Goal: Task Accomplishment & Management: Manage account settings

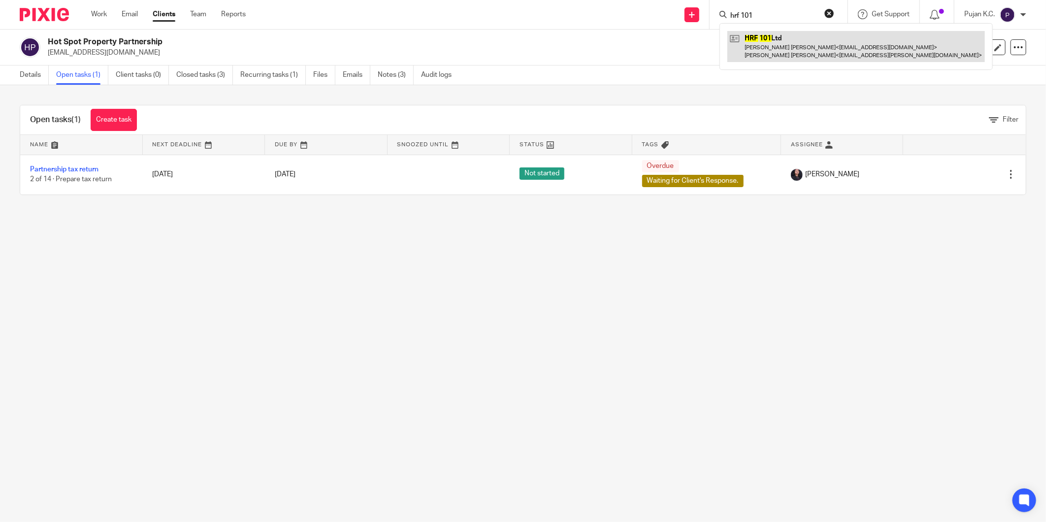
type input "hrf 101"
click at [795, 36] on link at bounding box center [856, 46] width 258 height 31
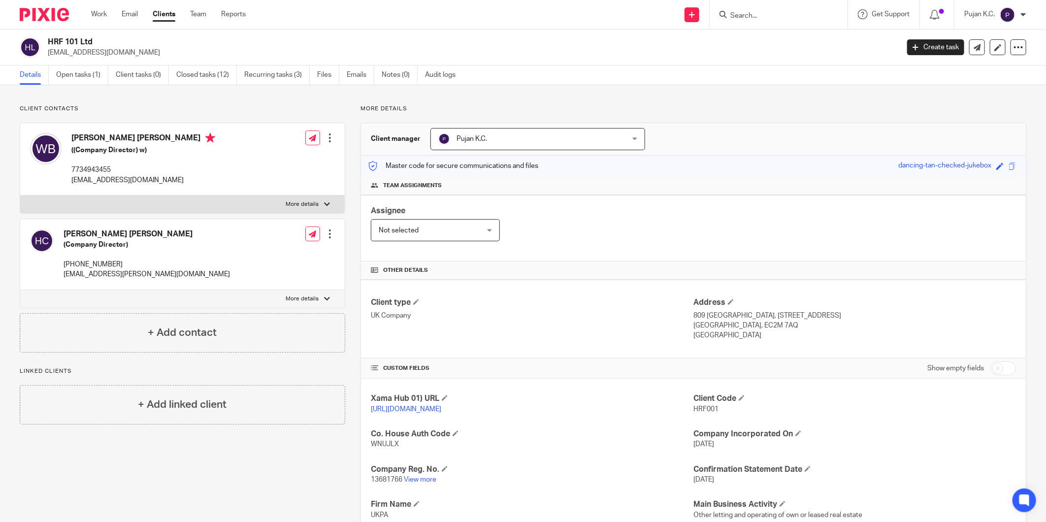
drag, startPoint x: 96, startPoint y: 43, endPoint x: 49, endPoint y: 40, distance: 46.9
click at [49, 40] on h2 "HRF 101 Ltd" at bounding box center [386, 42] width 676 height 10
copy h2 "HRF 101 Ltd"
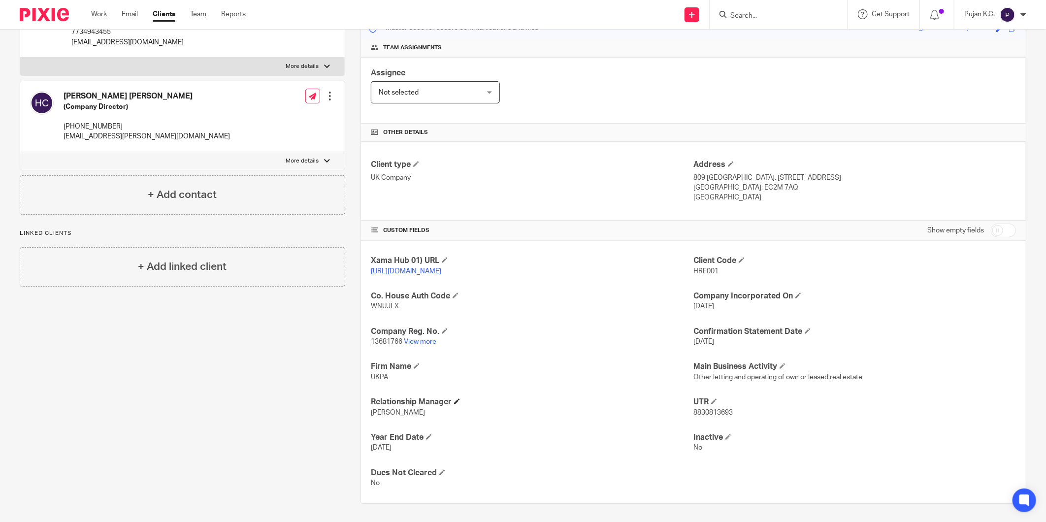
scroll to position [140, 0]
drag, startPoint x: 370, startPoint y: 337, endPoint x: 400, endPoint y: 341, distance: 30.3
click at [400, 341] on span "13681766" at bounding box center [387, 340] width 32 height 7
copy span "13681766"
click at [702, 412] on span "8830813693" at bounding box center [712, 411] width 39 height 7
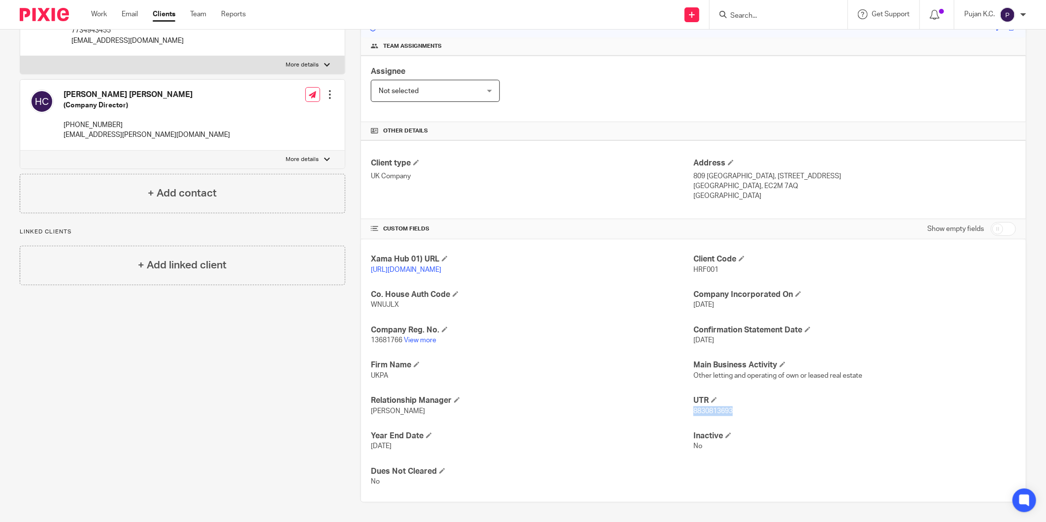
click at [702, 412] on span "8830813693" at bounding box center [712, 411] width 39 height 7
copy span "8830813693"
click at [47, 16] on img at bounding box center [44, 14] width 49 height 13
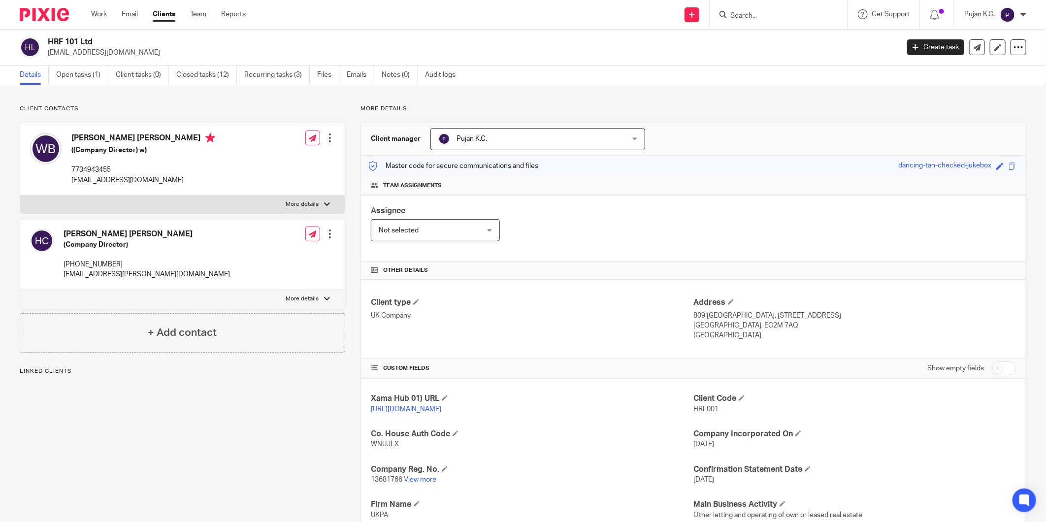
click at [754, 21] on div at bounding box center [779, 14] width 138 height 29
click at [754, 18] on input "Search" at bounding box center [773, 16] width 89 height 9
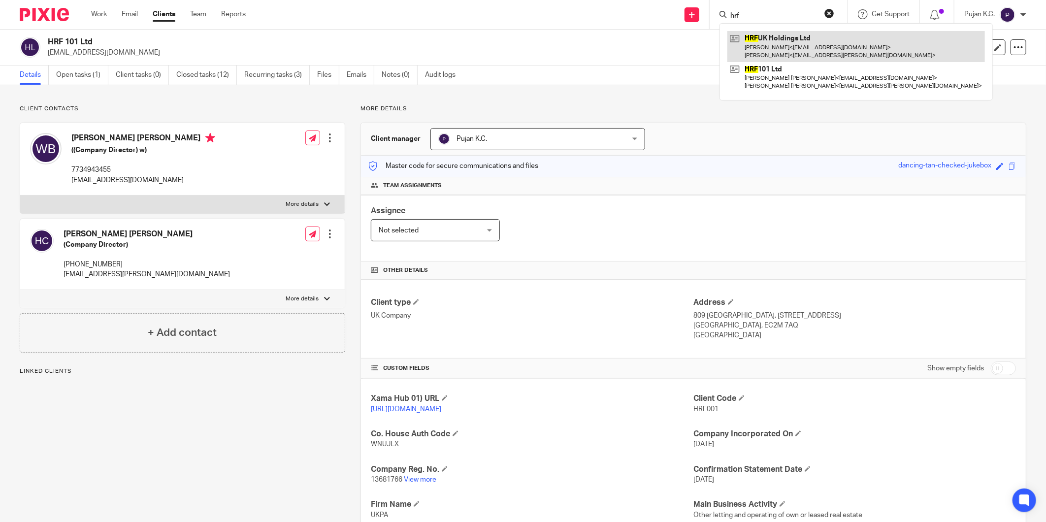
type input "hrf"
click at [767, 35] on link at bounding box center [856, 46] width 258 height 31
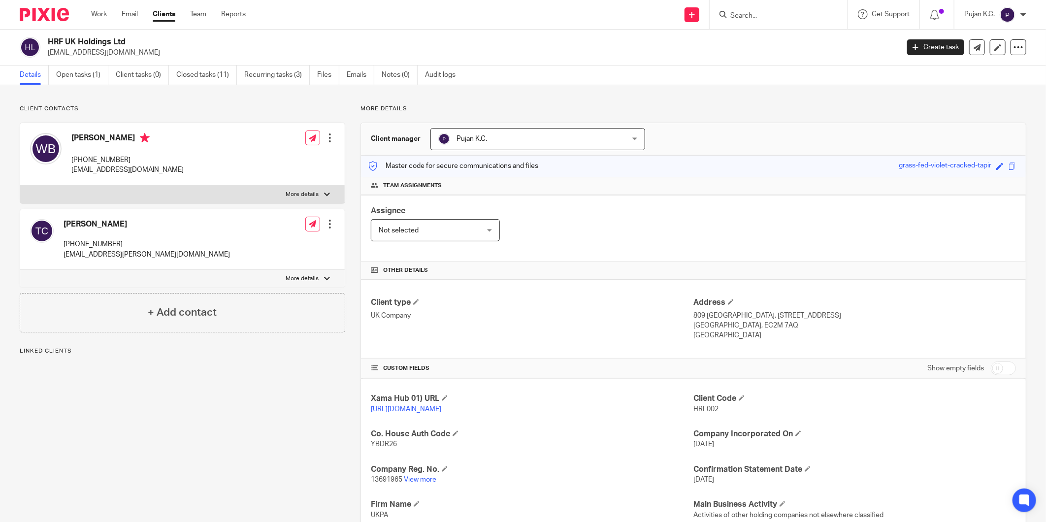
drag, startPoint x: 106, startPoint y: 38, endPoint x: 48, endPoint y: 37, distance: 58.1
click at [48, 37] on h2 "HRF UK Holdings Ltd" at bounding box center [386, 42] width 676 height 10
copy h2 "HRF UK Holdings Ltd"
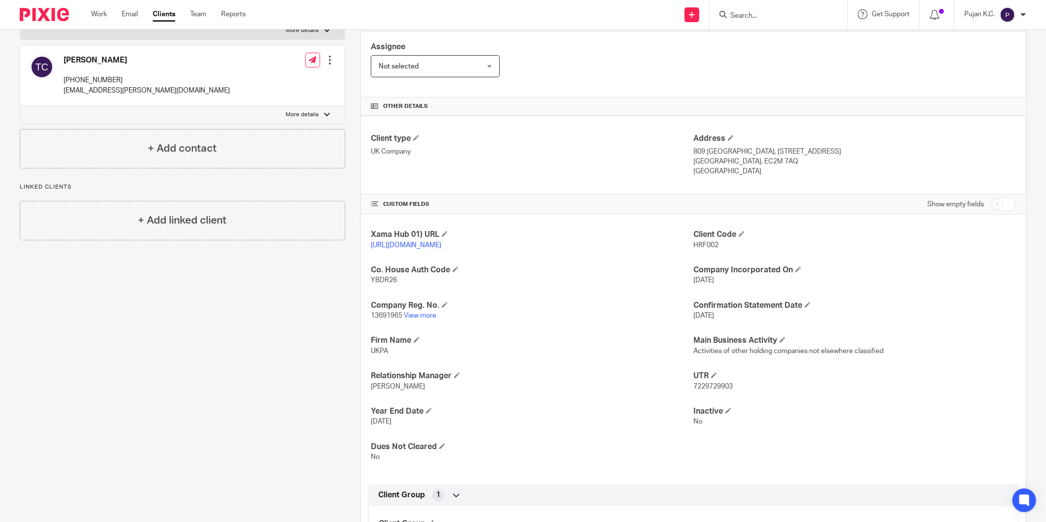
drag, startPoint x: 687, startPoint y: 153, endPoint x: 759, endPoint y: 166, distance: 73.6
click at [759, 166] on div "Client type UK Company Address [STREET_ADDRESS] [GEOGRAPHIC_DATA], EC2M 7AQ [GE…" at bounding box center [693, 155] width 665 height 79
copy div "Address [STREET_ADDRESS]"
click at [681, 152] on p "UK Company" at bounding box center [532, 152] width 323 height 10
drag, startPoint x: 752, startPoint y: 161, endPoint x: 689, endPoint y: 153, distance: 63.5
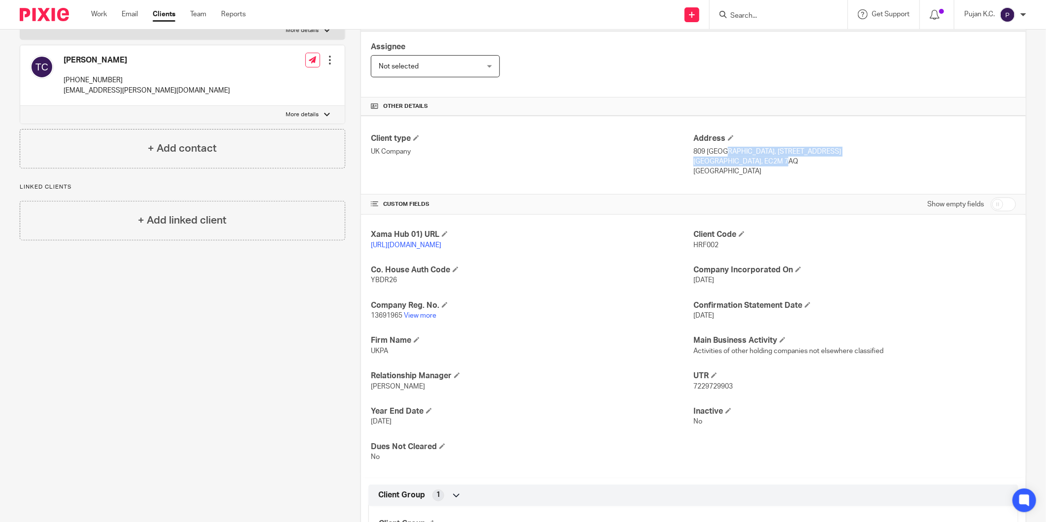
click at [693, 153] on div "Address 809 Salisbury House, 29 Finsbury Circus London, EC2M 7AQ United Kingdom" at bounding box center [854, 154] width 323 height 43
copy div "809 Salisbury House, 29 Finsbury Circus London, EC2M 7AQ"
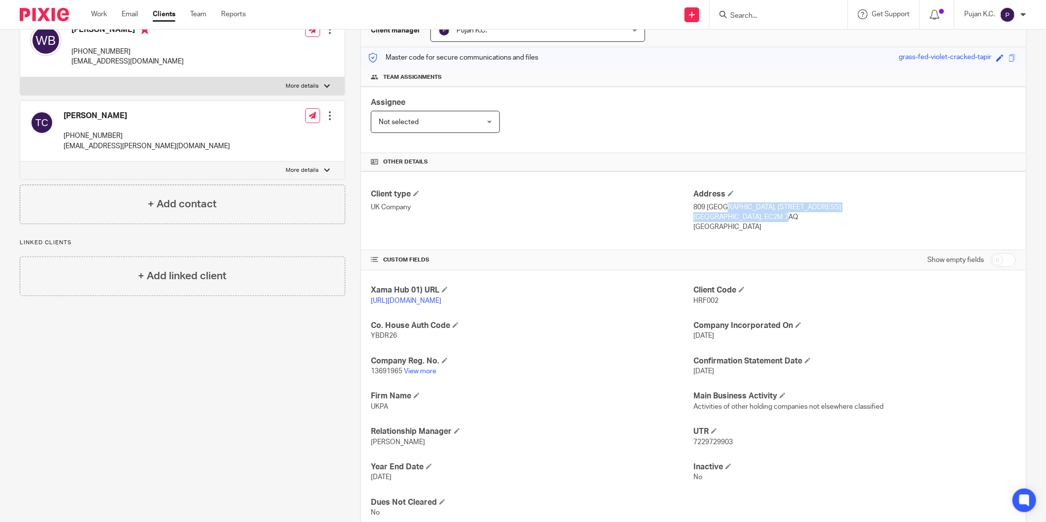
scroll to position [109, 0]
drag, startPoint x: 368, startPoint y: 371, endPoint x: 400, endPoint y: 370, distance: 32.5
click at [400, 370] on p "13691965 View more" at bounding box center [532, 370] width 323 height 10
copy span "13691965"
click at [398, 415] on div "Xama Hub 01) URL https://platform.xamatech.com/portal/crm/clients/7b366eb0-6bde…" at bounding box center [693, 400] width 665 height 263
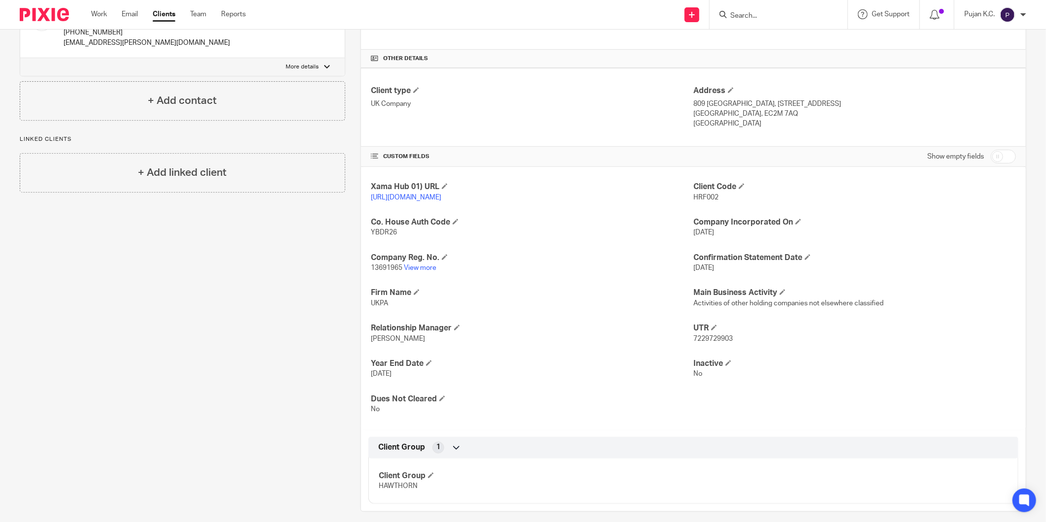
scroll to position [219, 0]
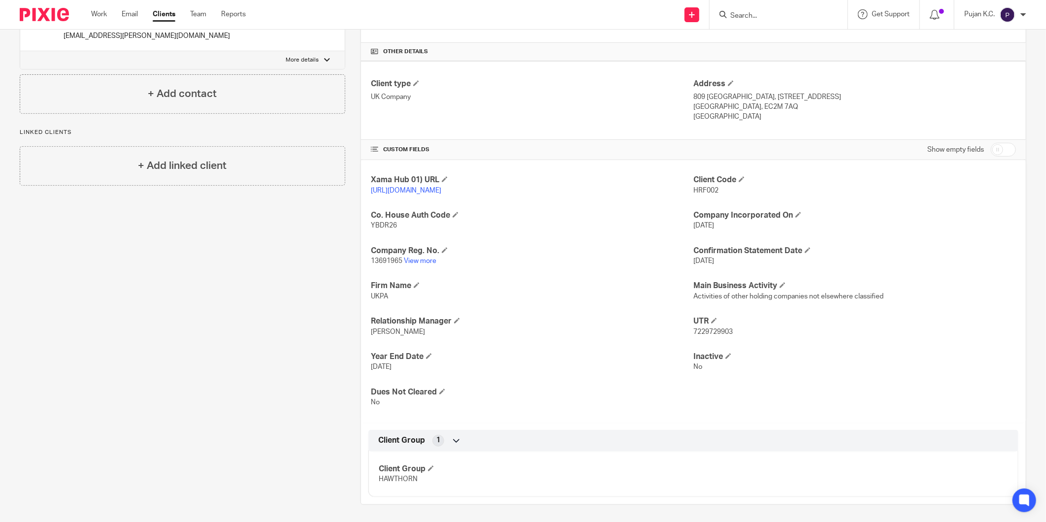
click at [710, 337] on p "7229729903" at bounding box center [854, 332] width 323 height 10
click at [711, 331] on span "7229729903" at bounding box center [712, 332] width 39 height 7
copy span "7229729903"
click at [712, 332] on span "7229729903" at bounding box center [712, 332] width 39 height 7
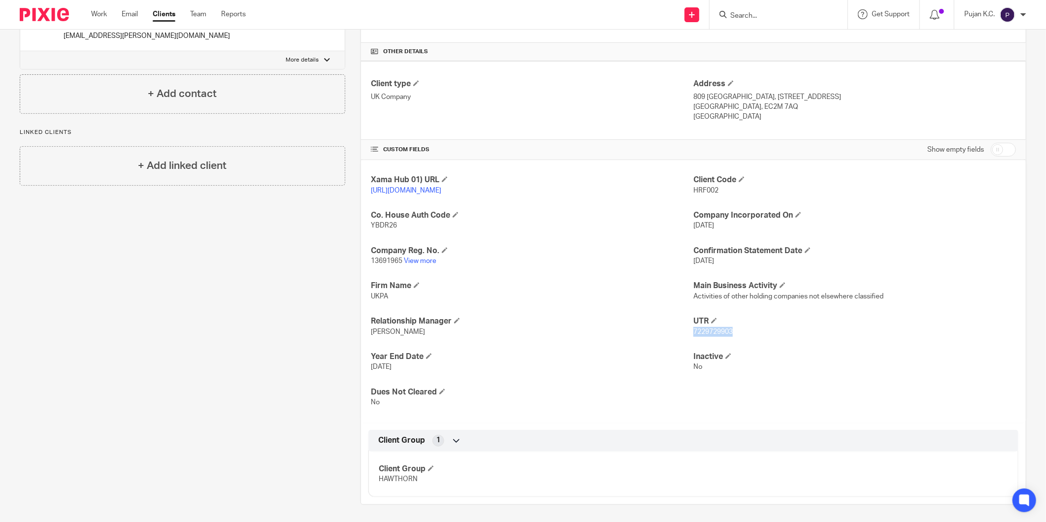
click at [712, 332] on span "7229729903" at bounding box center [712, 332] width 39 height 7
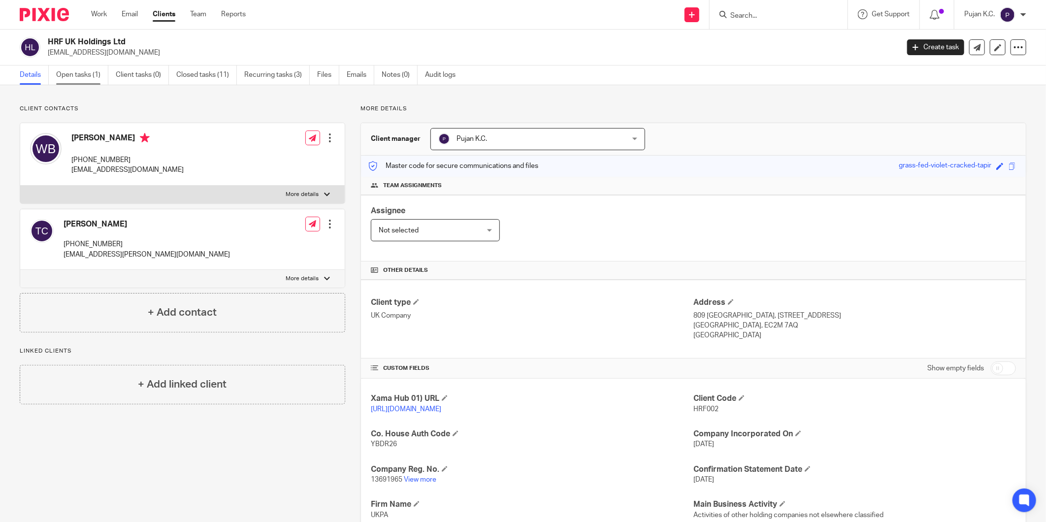
click at [99, 79] on link "Open tasks (1)" at bounding box center [82, 75] width 52 height 19
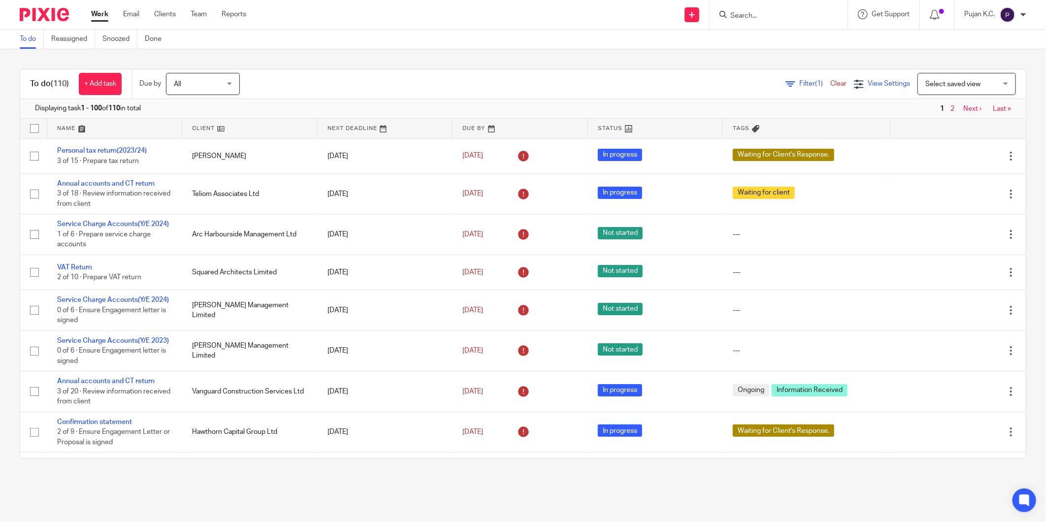
click at [854, 83] on icon at bounding box center [859, 84] width 10 height 10
click at [766, 81] on div "Filter (1) Clear View Settings View Settings (1) Filters Clear Save Manage save…" at bounding box center [641, 84] width 769 height 22
click at [786, 82] on icon at bounding box center [791, 84] width 10 height 10
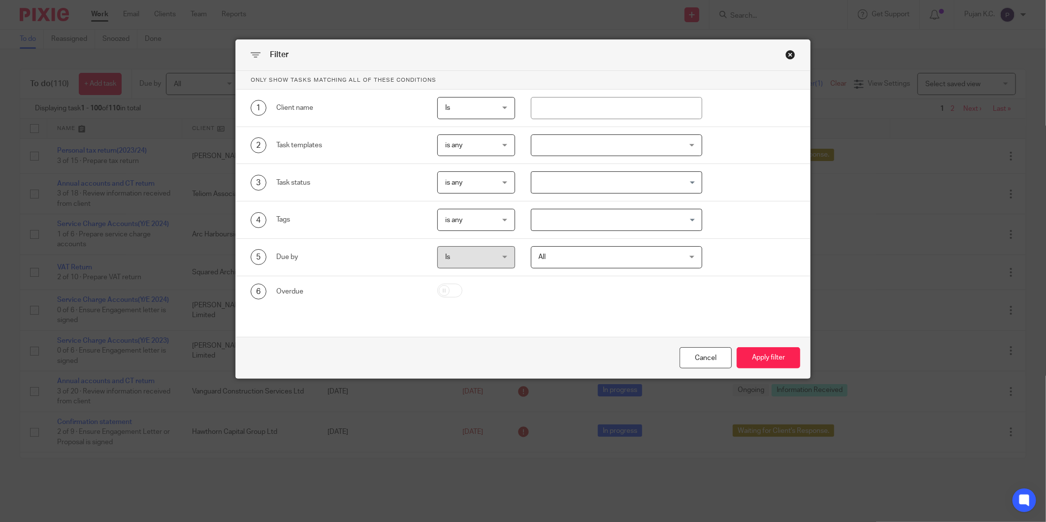
click at [592, 185] on input "Search for option" at bounding box center [614, 182] width 164 height 17
click at [612, 160] on div "2 Task templates is any is any is any is none is_any Z Pixie - Disengagement - …" at bounding box center [523, 145] width 574 height 37
click at [623, 153] on div at bounding box center [616, 145] width 171 height 22
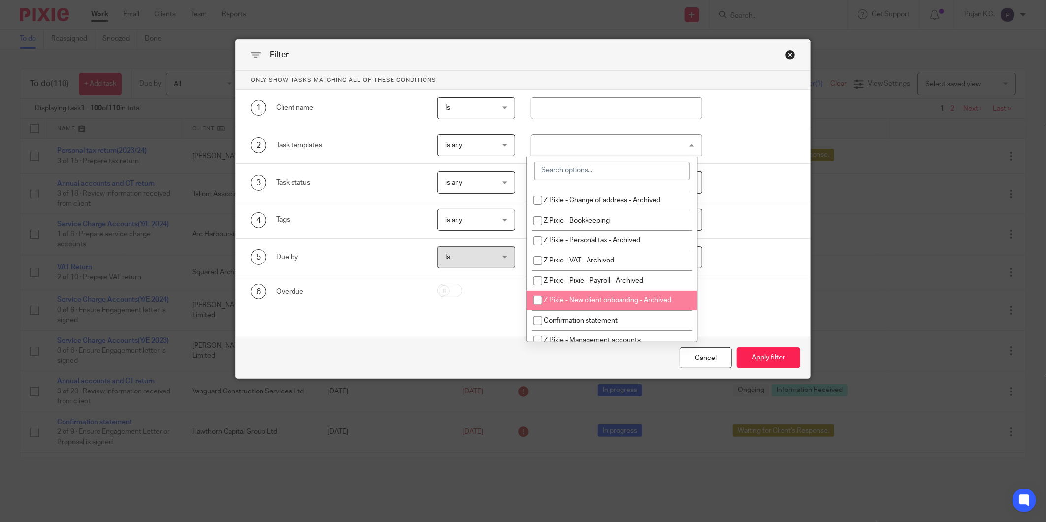
scroll to position [273, 0]
click at [620, 298] on li "VAT Return" at bounding box center [612, 302] width 170 height 20
checkbox input "true"
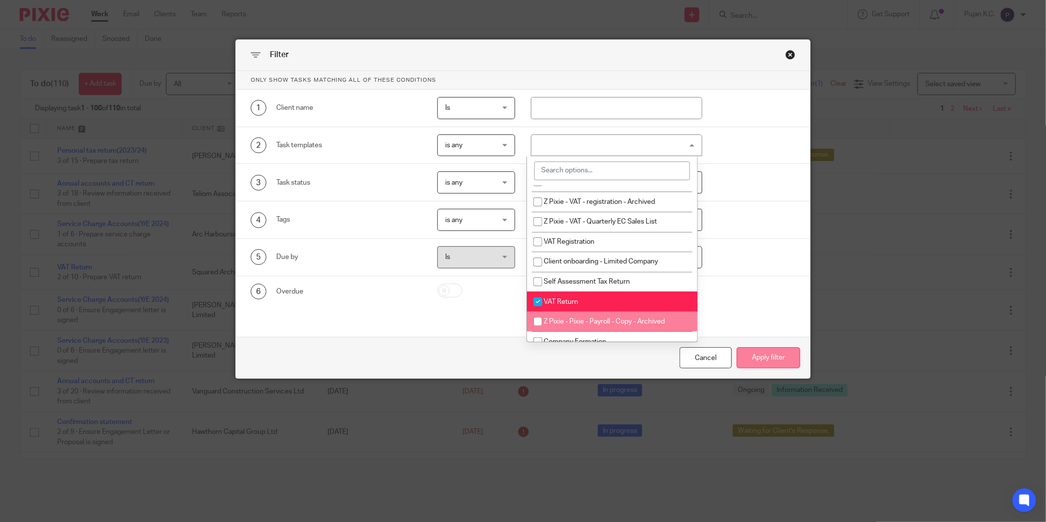
click at [766, 357] on button "Apply filter" at bounding box center [769, 357] width 64 height 21
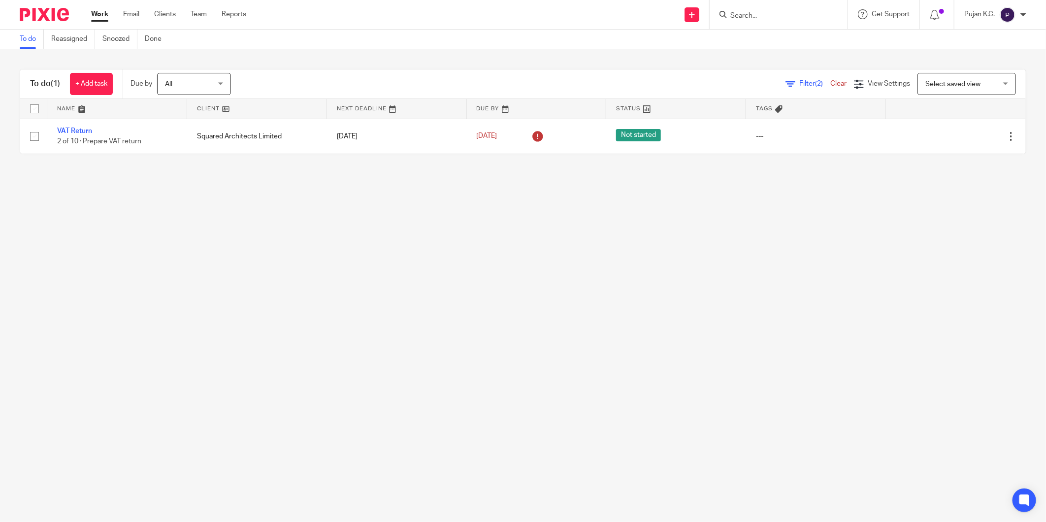
click at [762, 7] on div at bounding box center [779, 14] width 138 height 29
click at [759, 18] on input "Search" at bounding box center [773, 16] width 89 height 9
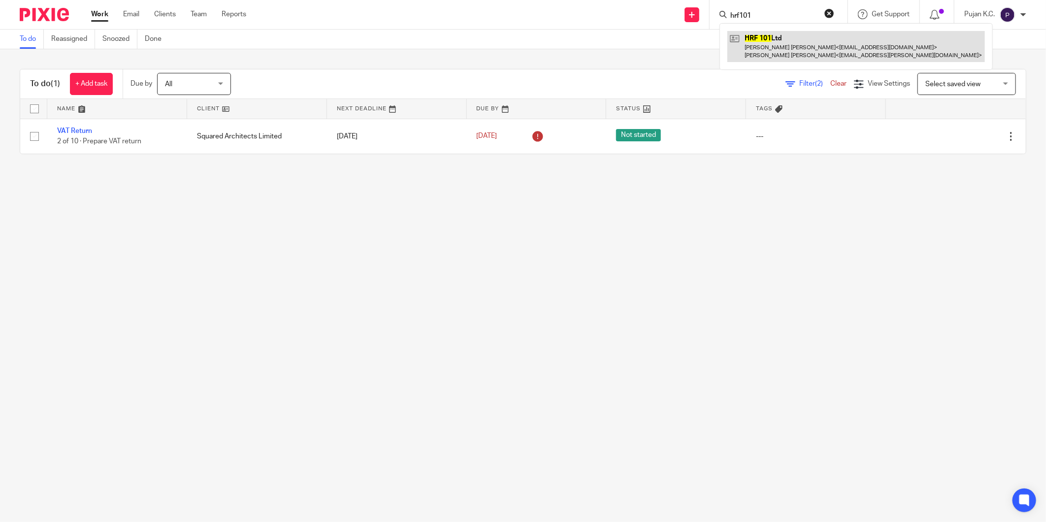
type input "hrf101"
click at [794, 38] on link at bounding box center [856, 46] width 258 height 31
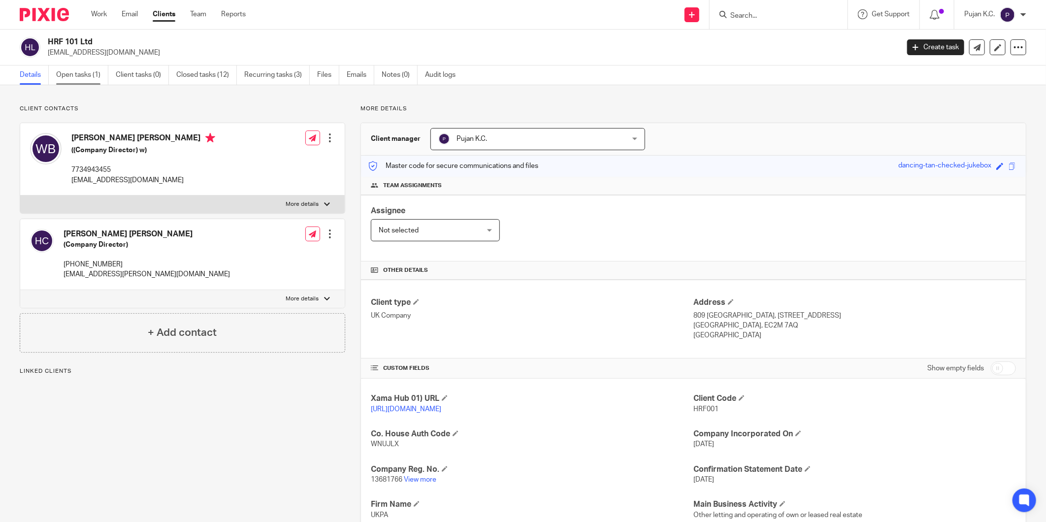
click at [77, 77] on link "Open tasks (1)" at bounding box center [82, 75] width 52 height 19
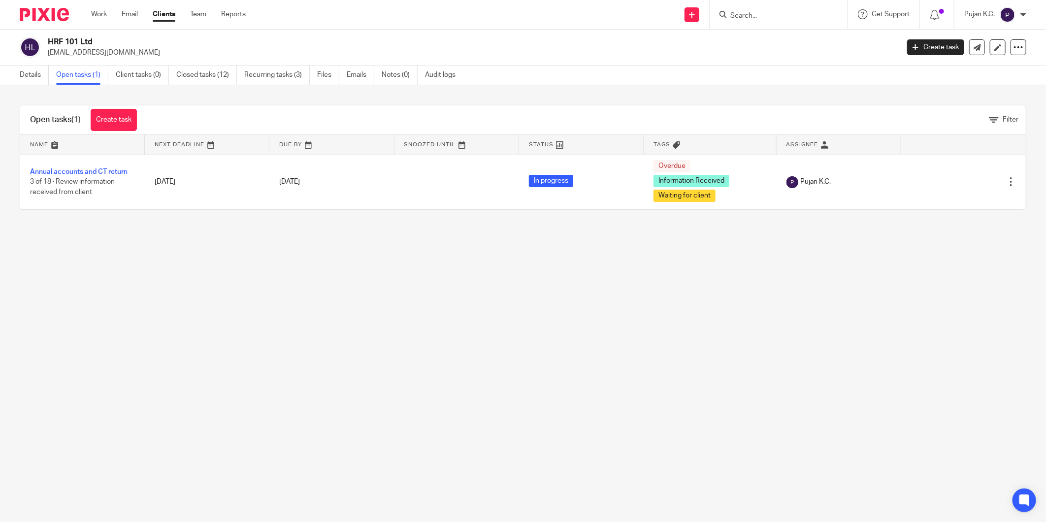
click at [747, 13] on input "Search" at bounding box center [773, 16] width 89 height 9
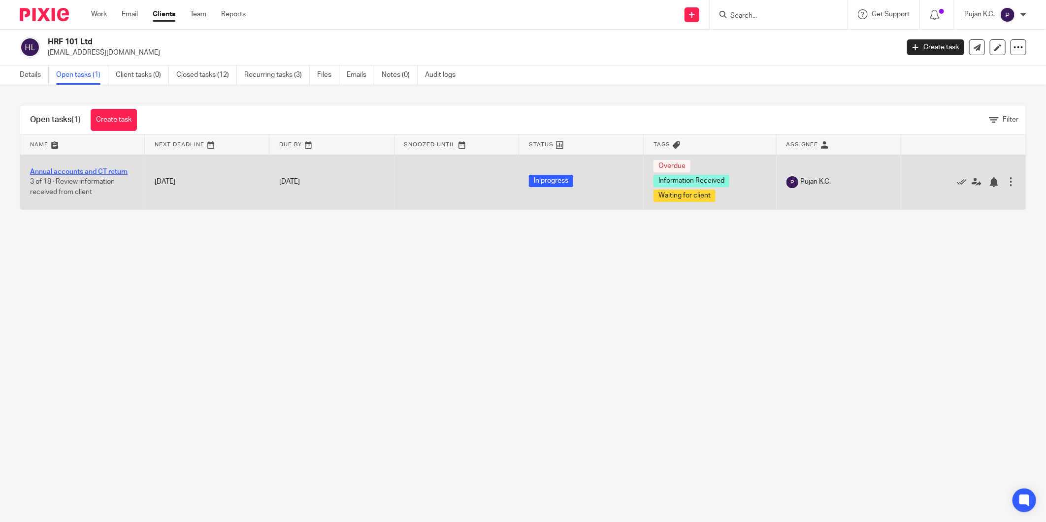
click at [83, 169] on link "Annual accounts and CT return" at bounding box center [79, 171] width 98 height 7
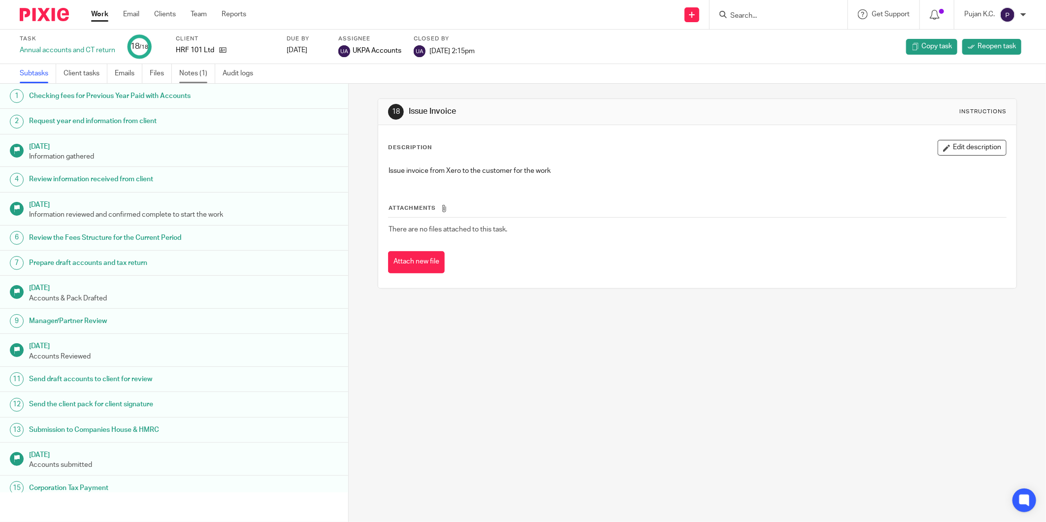
click at [197, 79] on link "Notes (1)" at bounding box center [197, 73] width 36 height 19
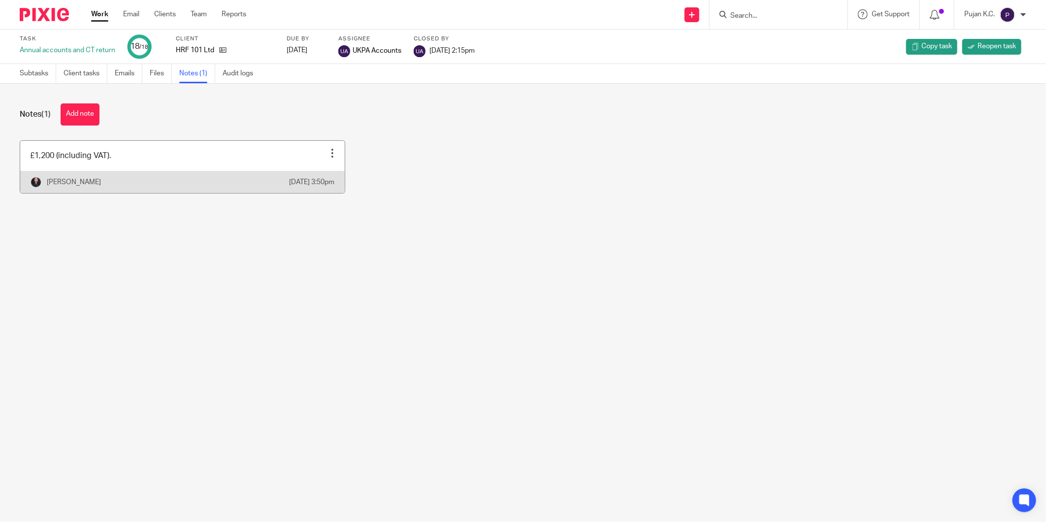
click at [106, 166] on link at bounding box center [182, 167] width 325 height 52
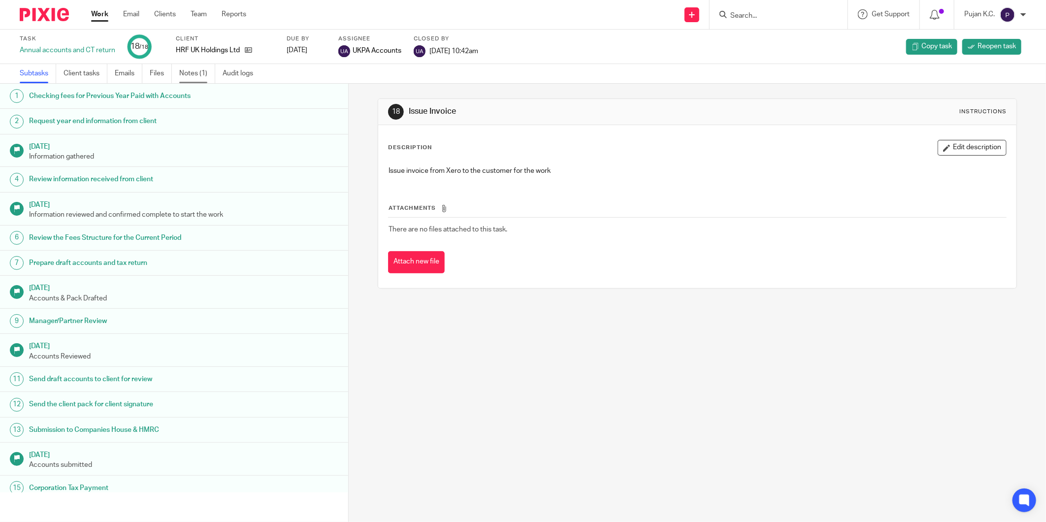
click at [188, 69] on link "Notes (1)" at bounding box center [197, 73] width 36 height 19
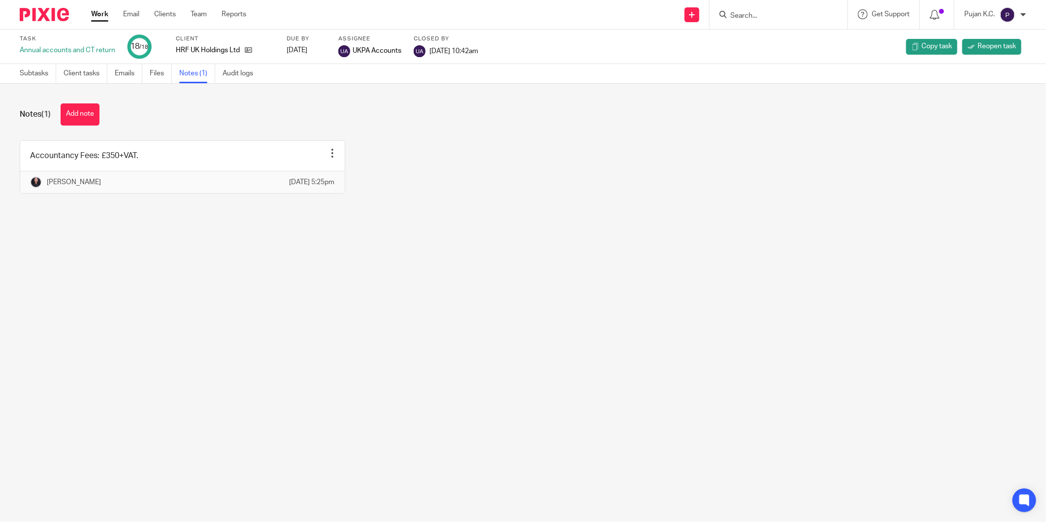
click at [730, 13] on input "Search" at bounding box center [773, 16] width 89 height 9
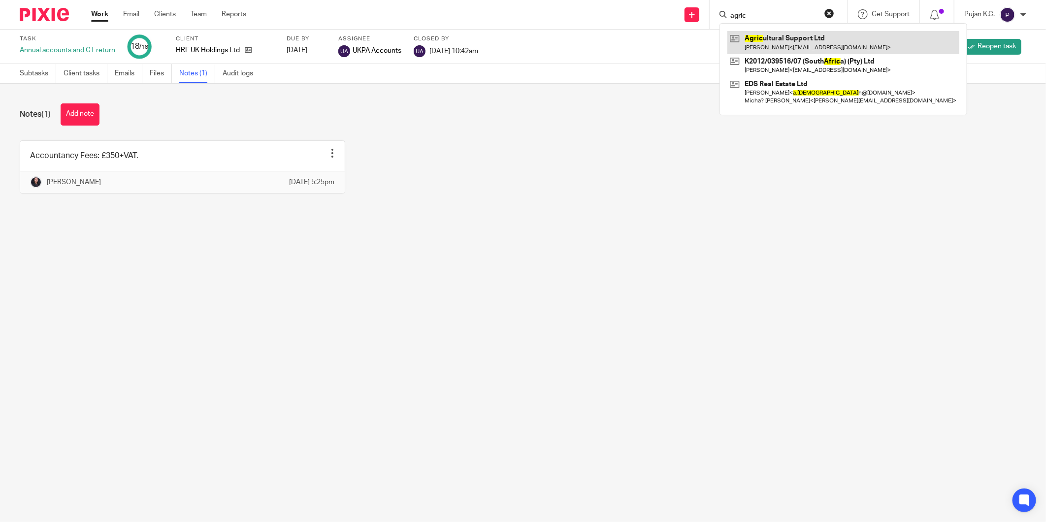
type input "agric"
click at [809, 37] on link at bounding box center [843, 42] width 232 height 23
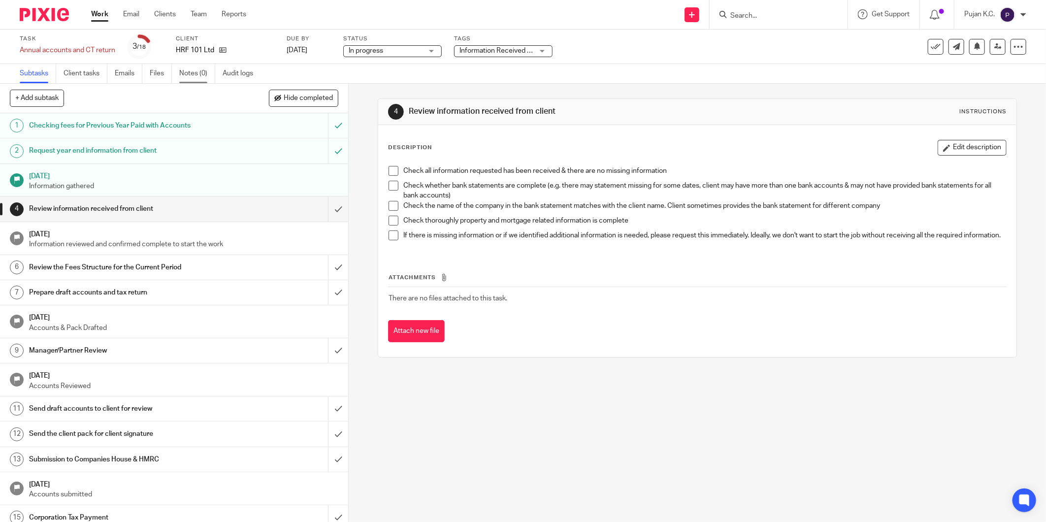
click at [195, 74] on link "Notes (0)" at bounding box center [197, 73] width 36 height 19
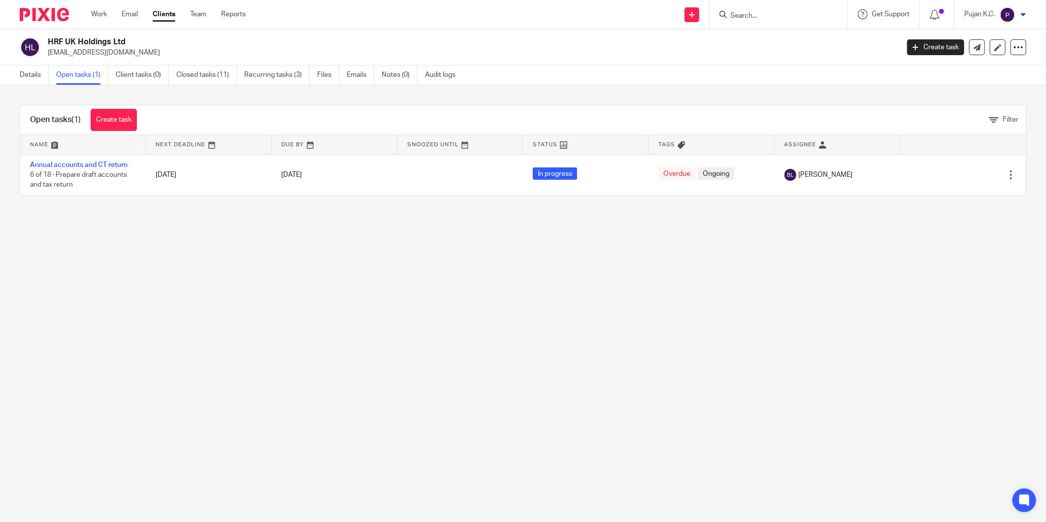
click at [81, 164] on link "Annual accounts and CT return" at bounding box center [79, 165] width 98 height 7
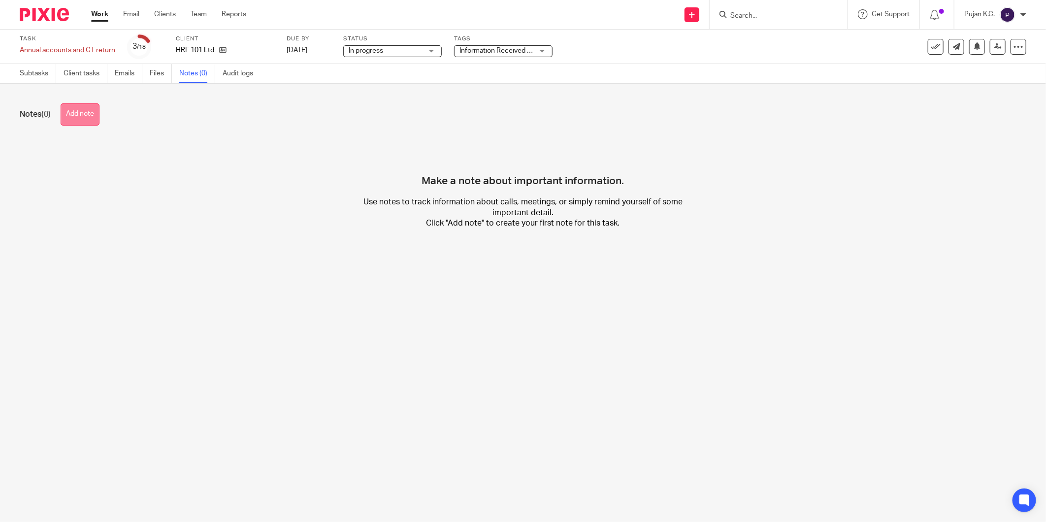
click at [90, 109] on button "Add note" at bounding box center [80, 114] width 39 height 22
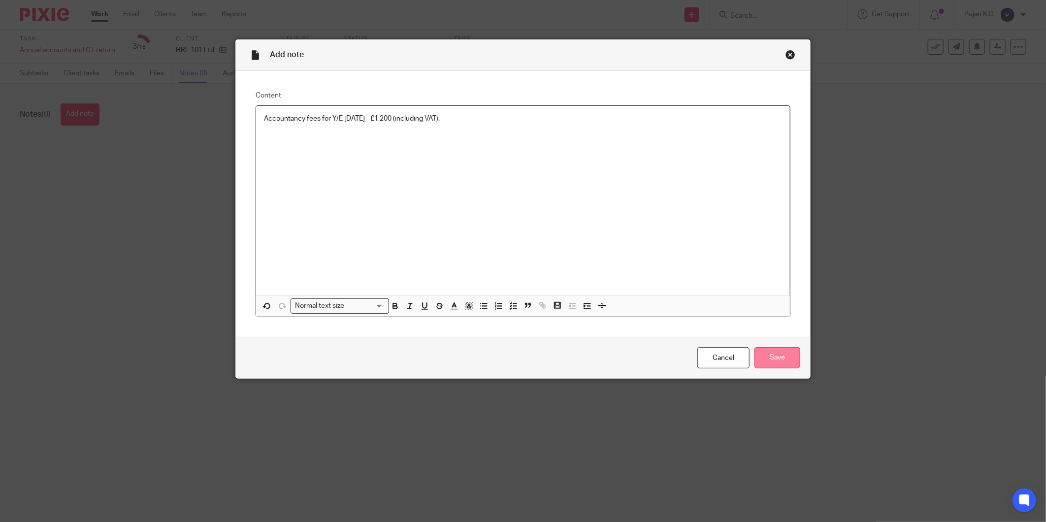
click at [772, 356] on input "Save" at bounding box center [778, 357] width 46 height 21
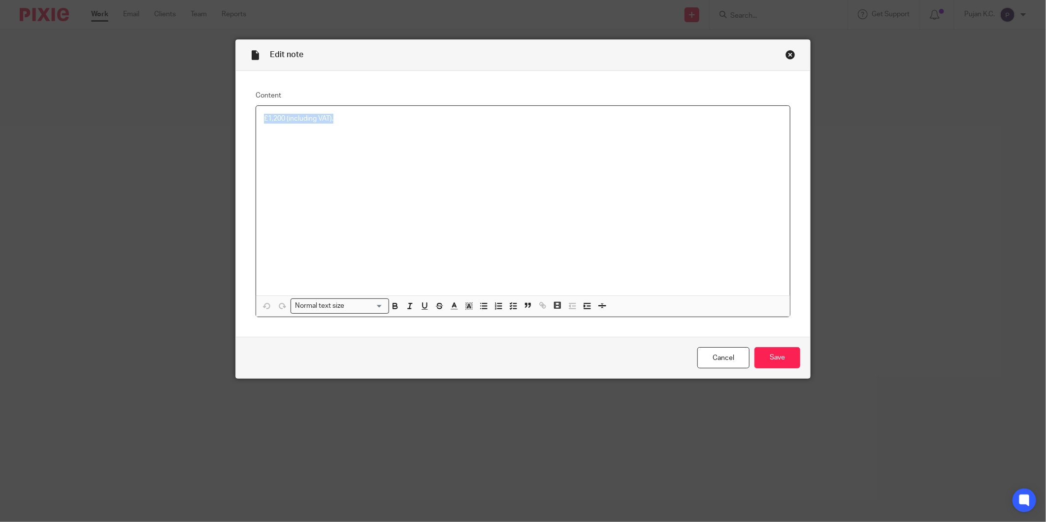
drag, startPoint x: 331, startPoint y: 125, endPoint x: 151, endPoint y: 111, distance: 180.3
click at [151, 111] on div "Edit note Content £1,200 (including VAT). Normal text size Loading... Remove Ed…" at bounding box center [523, 261] width 1046 height 522
copy p "£1,200 (including VAT)."
click at [790, 51] on div "Close this dialog window" at bounding box center [791, 55] width 10 height 10
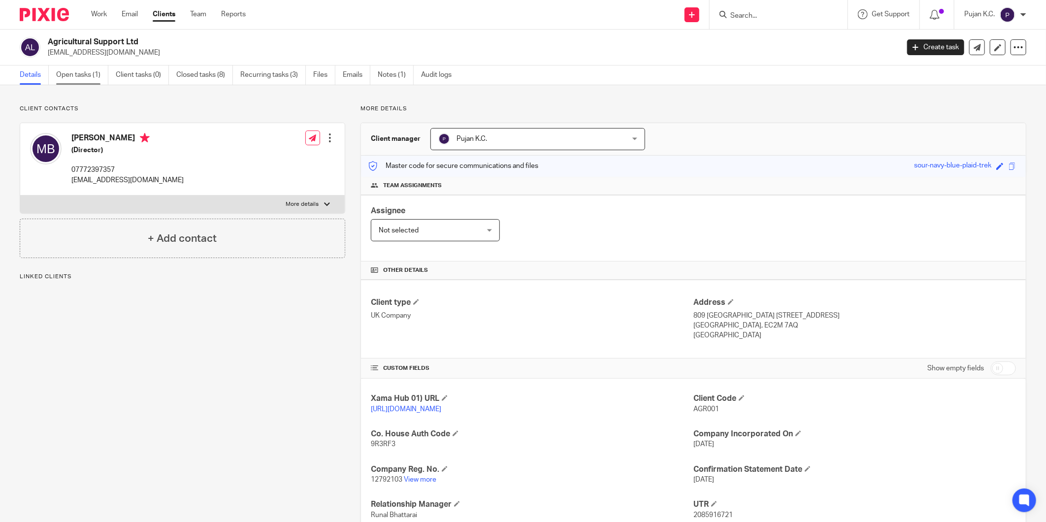
click at [81, 69] on link "Open tasks (1)" at bounding box center [82, 75] width 52 height 19
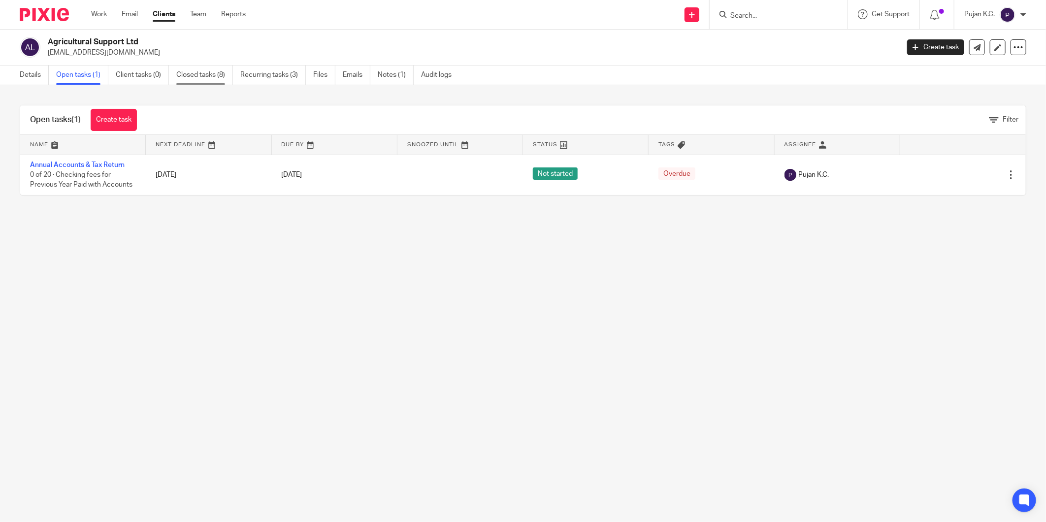
click at [196, 77] on link "Closed tasks (8)" at bounding box center [204, 75] width 57 height 19
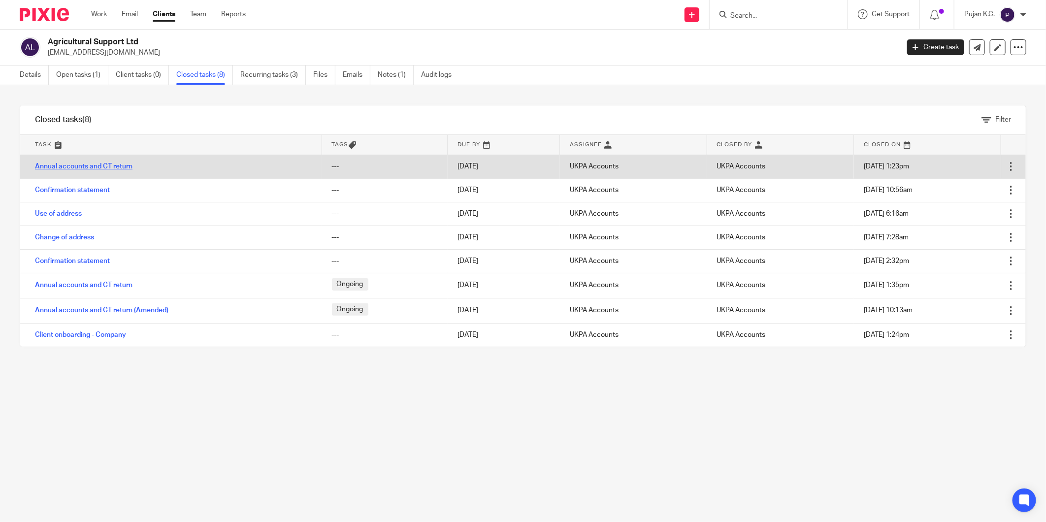
click at [100, 163] on link "Annual accounts and CT return" at bounding box center [84, 166] width 98 height 7
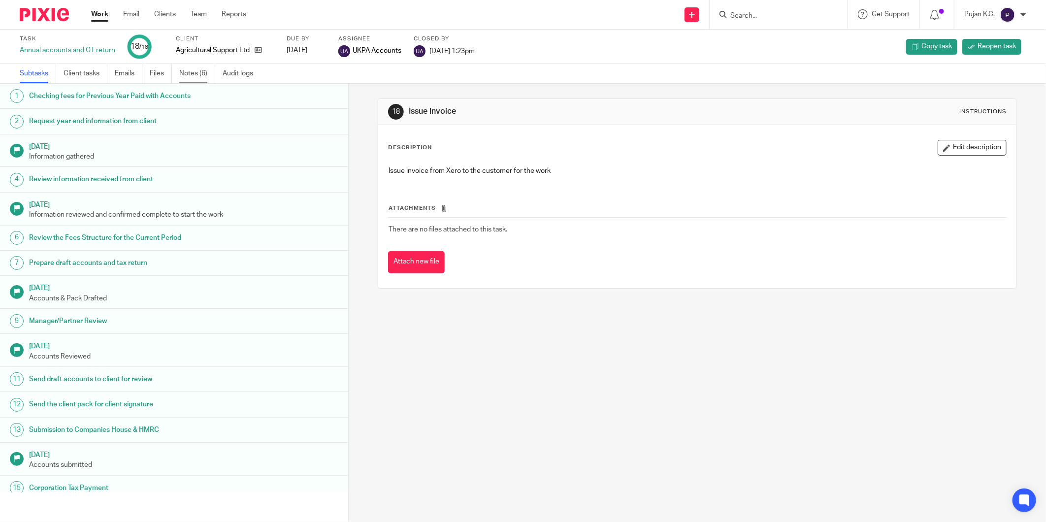
click at [202, 72] on link "Notes (6)" at bounding box center [197, 73] width 36 height 19
